Goal: Task Accomplishment & Management: Manage account settings

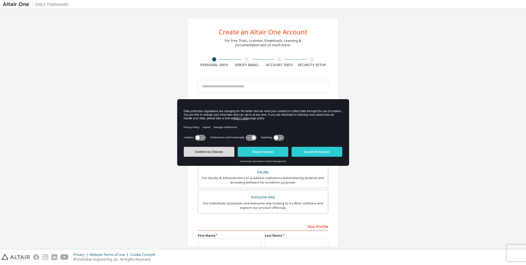
click at [222, 149] on button "Confirm my Choices" at bounding box center [209, 152] width 51 height 10
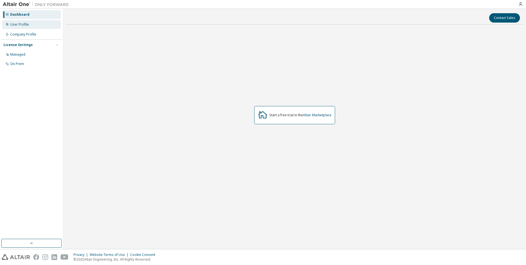
click at [40, 26] on div "User Profile" at bounding box center [31, 24] width 59 height 9
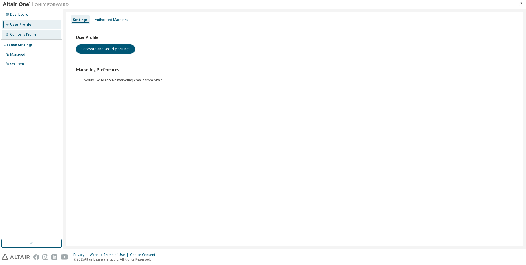
click at [40, 37] on div "Company Profile" at bounding box center [31, 34] width 59 height 9
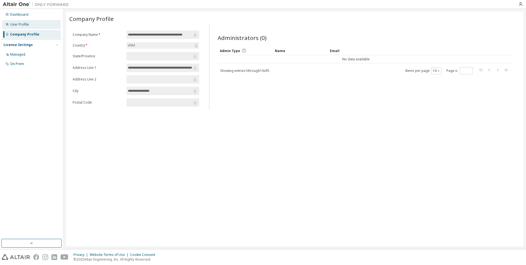
click at [36, 26] on div "User Profile" at bounding box center [31, 24] width 59 height 9
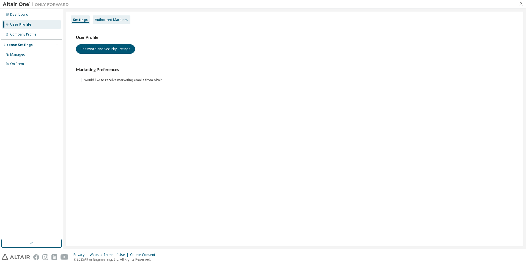
click at [116, 18] on div "Authorized Machines" at bounding box center [111, 20] width 33 height 4
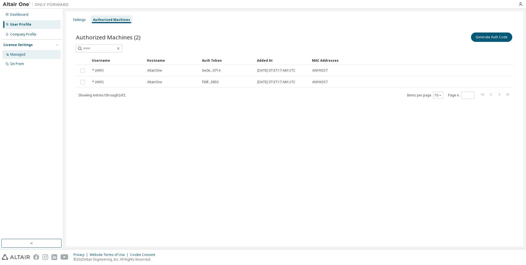
click at [24, 54] on div "Managed" at bounding box center [17, 54] width 15 height 4
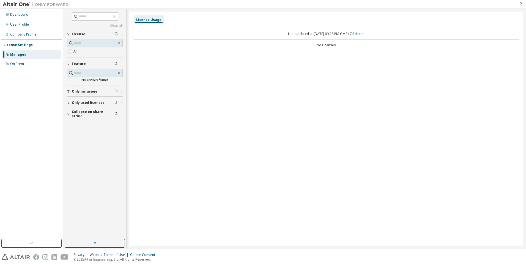
click at [102, 90] on div "Only my usage" at bounding box center [96, 91] width 49 height 4
click at [76, 101] on label "Yes" at bounding box center [76, 99] width 7 height 7
click at [251, 139] on div "License Usage Last updated at: [DATE] 09:28 PM GMT+7 Refresh No Licenses" at bounding box center [326, 129] width 394 height 234
